Goal: Task Accomplishment & Management: Manage account settings

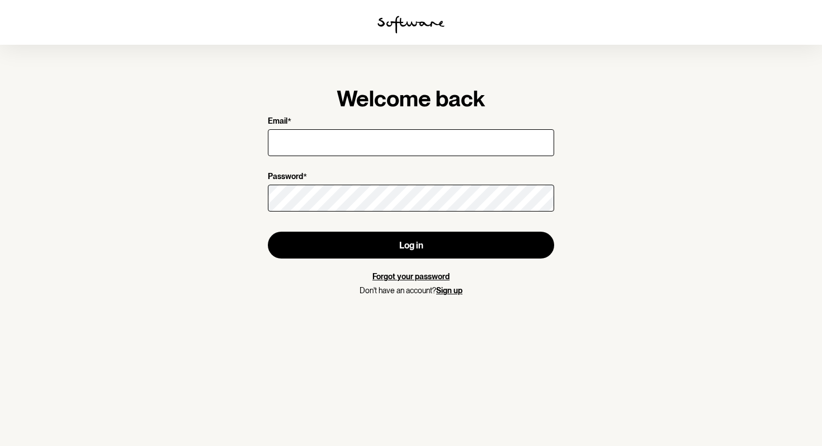
click at [304, 136] on input "Email *" at bounding box center [411, 142] width 286 height 27
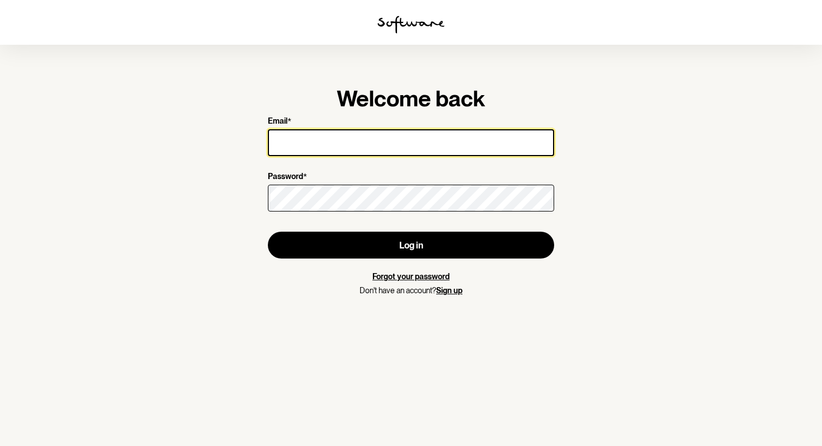
click at [336, 141] on input "Email *" at bounding box center [411, 142] width 286 height 27
type input "[EMAIL_ADDRESS][DOMAIN_NAME]"
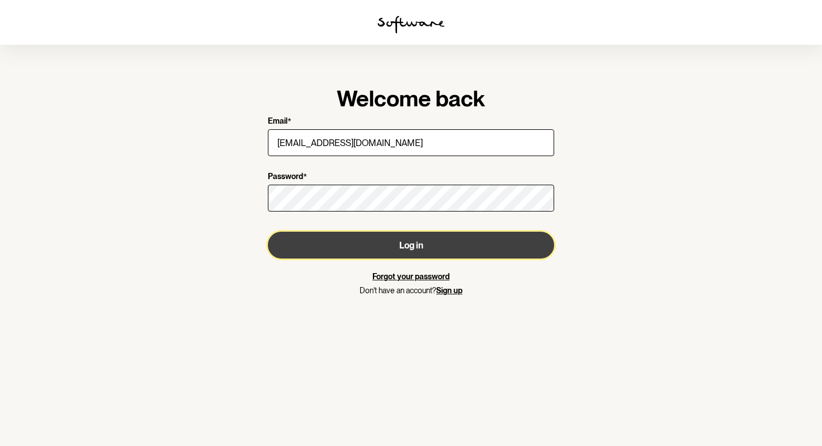
click at [404, 253] on button "Log in" at bounding box center [411, 244] width 286 height 27
